Goal: Task Accomplishment & Management: Complete application form

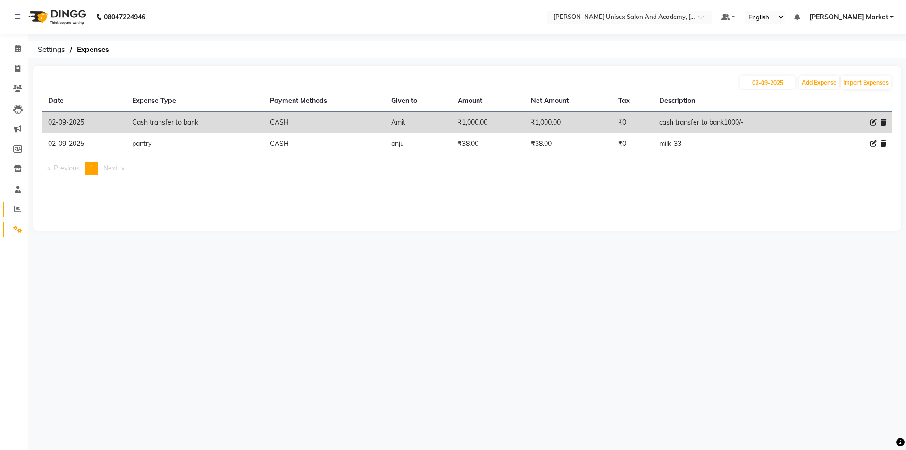
click at [17, 202] on link "Reports" at bounding box center [14, 210] width 23 height 16
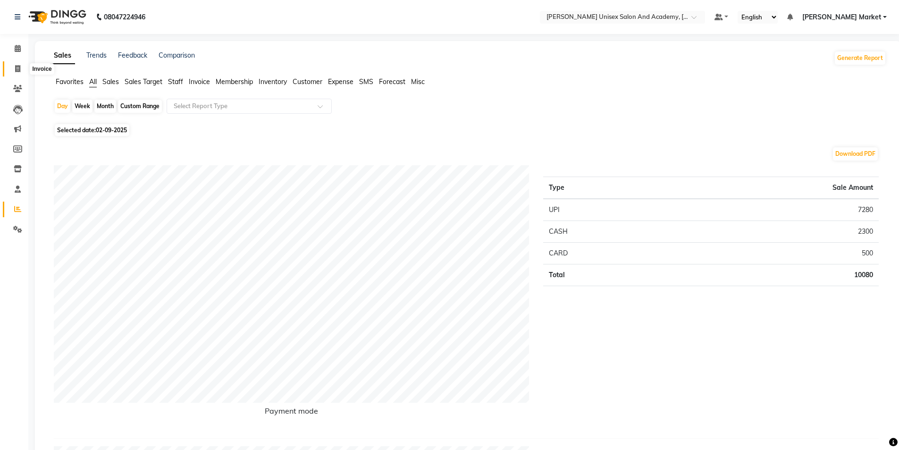
click at [14, 68] on span at bounding box center [17, 69] width 17 height 11
select select "8060"
select select "service"
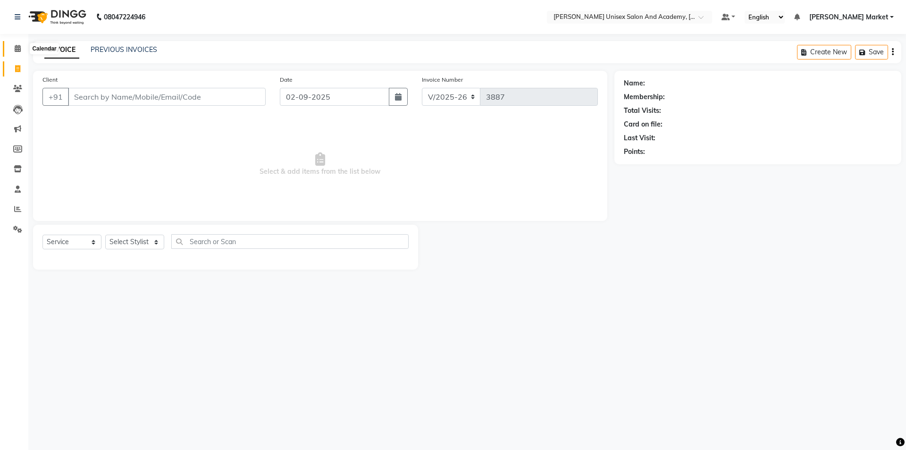
click at [20, 48] on icon at bounding box center [18, 48] width 6 height 7
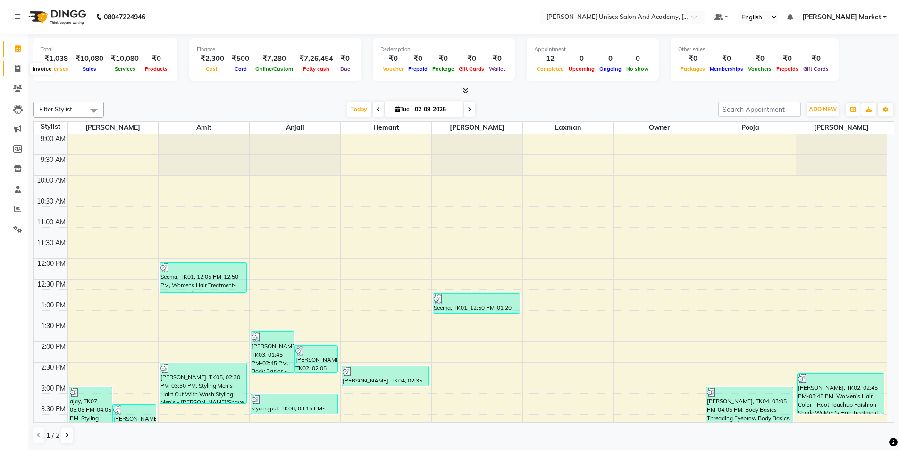
click at [22, 71] on span at bounding box center [17, 69] width 17 height 11
select select "service"
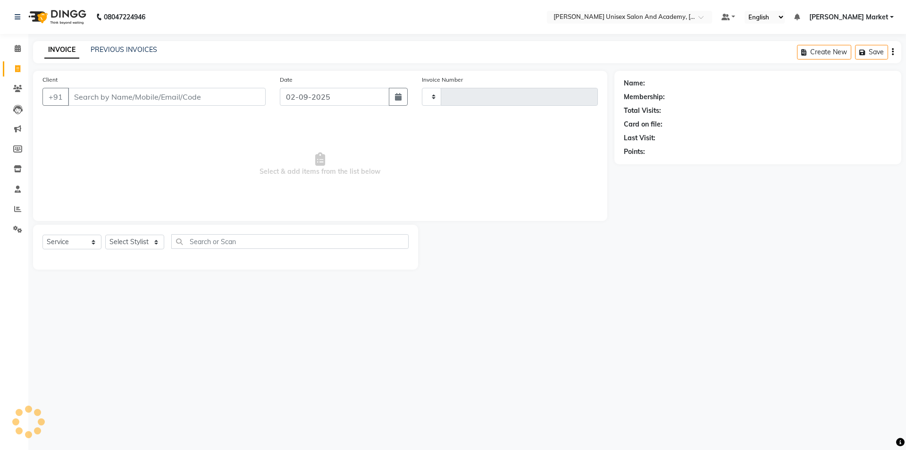
type input "3887"
select select "8060"
click at [885, 370] on div "08047224946 Select Location × [GEOGRAPHIC_DATA] Parkers Unisex Salon And Academ…" at bounding box center [453, 225] width 906 height 450
drag, startPoint x: 760, startPoint y: 381, endPoint x: 751, endPoint y: 372, distance: 12.7
click at [753, 373] on div "08047224946 Select Location × [GEOGRAPHIC_DATA] Parkers Unisex Salon And Academ…" at bounding box center [453, 225] width 906 height 450
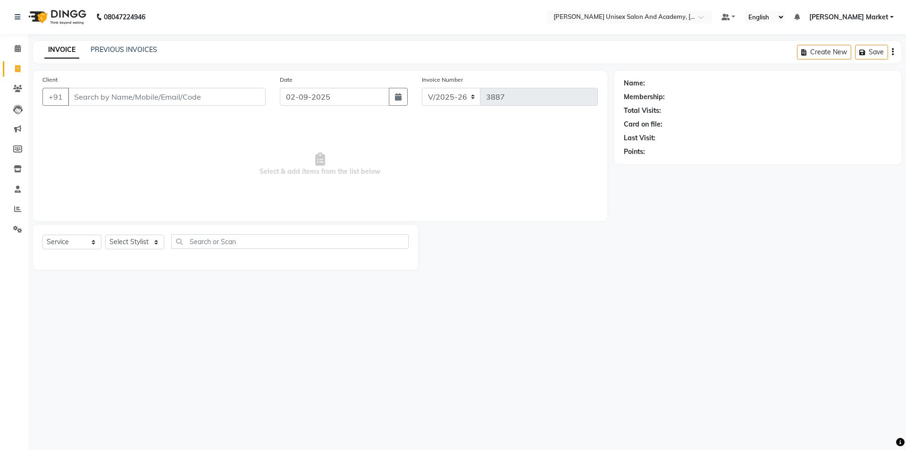
drag, startPoint x: 904, startPoint y: 382, endPoint x: 868, endPoint y: 345, distance: 52.4
click at [879, 353] on div "08047224946 Select Location × [GEOGRAPHIC_DATA] Parkers Unisex Salon And Academ…" at bounding box center [453, 225] width 906 height 450
click at [148, 245] on select "Select Stylist Amit anjali hemant [PERSON_NAME] [PERSON_NAME] owner pooja [PERS…" at bounding box center [134, 242] width 59 height 15
select select "74041"
click at [105, 235] on select "Select Stylist Amit anjali hemant [PERSON_NAME] [PERSON_NAME] owner pooja [PERS…" at bounding box center [134, 242] width 59 height 15
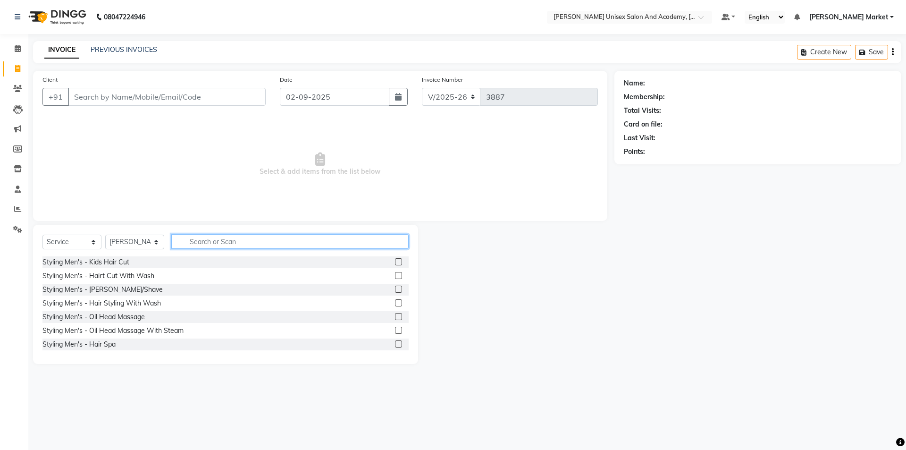
click at [225, 241] on input "text" at bounding box center [289, 241] width 237 height 15
type input "thr"
click at [395, 259] on label at bounding box center [398, 261] width 7 height 7
click at [395, 259] on input "checkbox" at bounding box center [398, 262] width 6 height 6
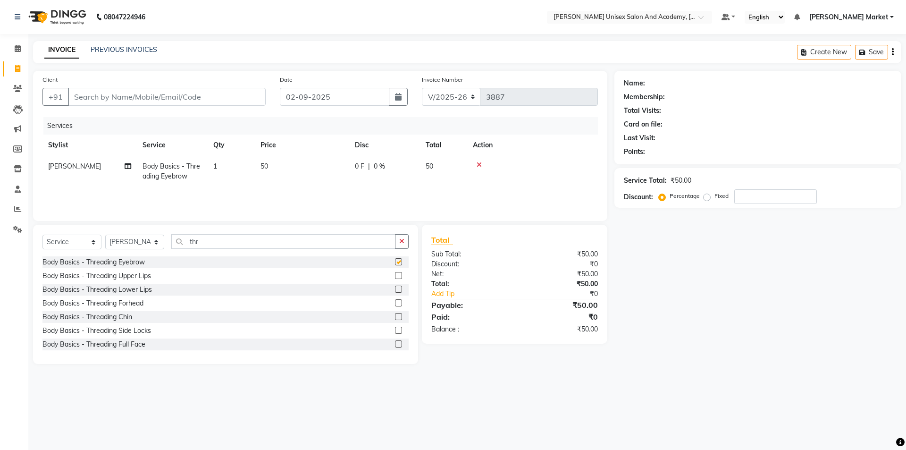
checkbox input "false"
click at [395, 276] on label at bounding box center [398, 275] width 7 height 7
click at [395, 276] on input "checkbox" at bounding box center [398, 276] width 6 height 6
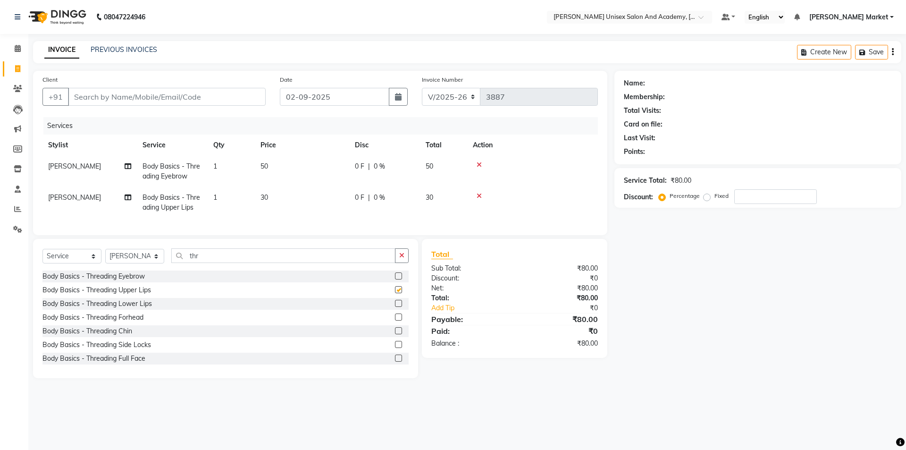
checkbox input "false"
click at [156, 92] on input "Client" at bounding box center [167, 97] width 198 height 18
click at [76, 95] on input "Client" at bounding box center [167, 97] width 198 height 18
type input "7"
type input "0"
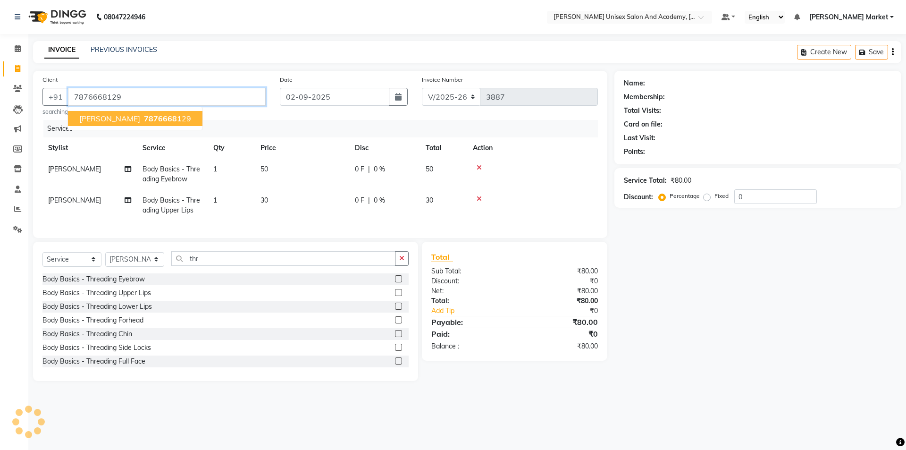
type input "7876668129"
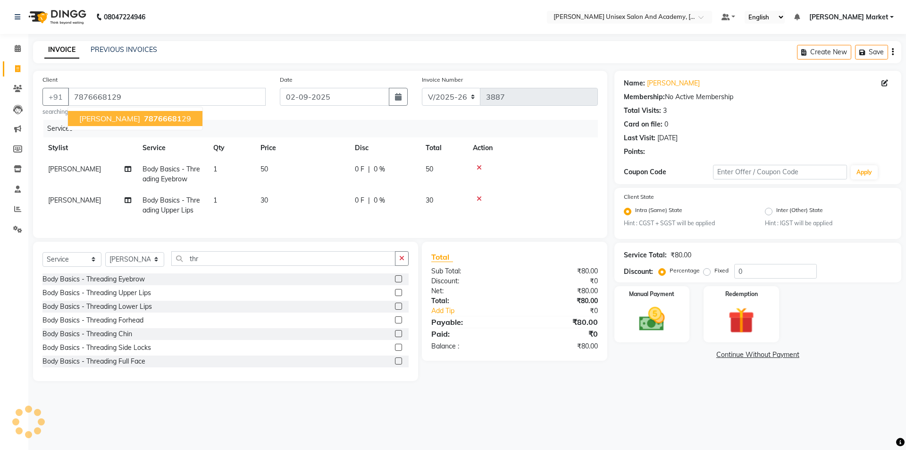
click at [155, 120] on span "78766681" at bounding box center [163, 118] width 38 height 9
click at [637, 318] on img at bounding box center [652, 319] width 44 height 31
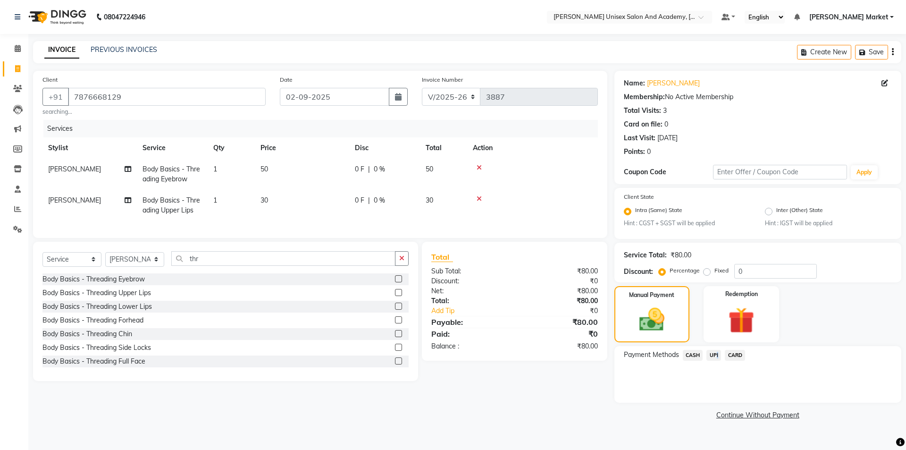
click at [716, 354] on span "UPI" at bounding box center [714, 355] width 15 height 11
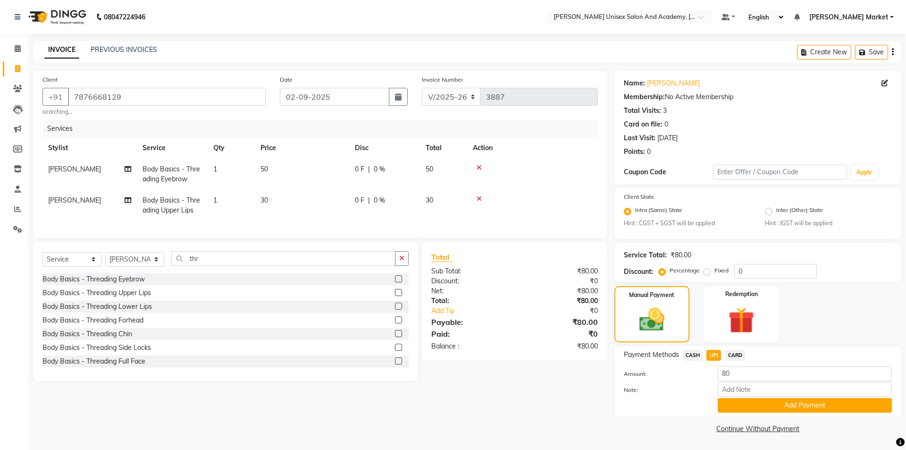
click at [744, 397] on div "Note:" at bounding box center [758, 390] width 282 height 16
click at [771, 408] on button "Add Payment" at bounding box center [805, 405] width 174 height 15
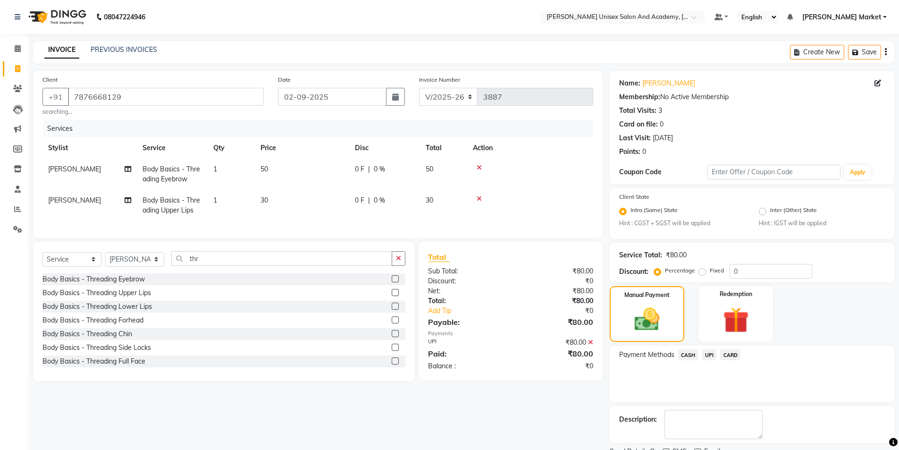
scroll to position [39, 0]
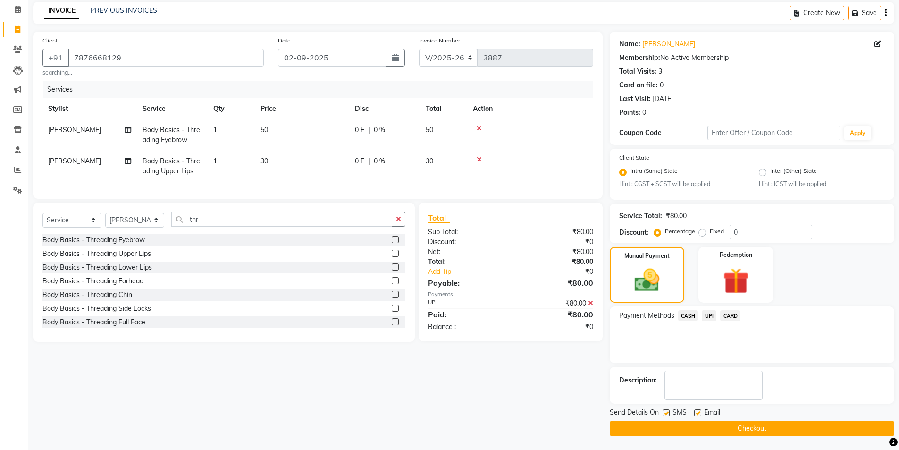
click at [773, 429] on button "Checkout" at bounding box center [752, 428] width 285 height 15
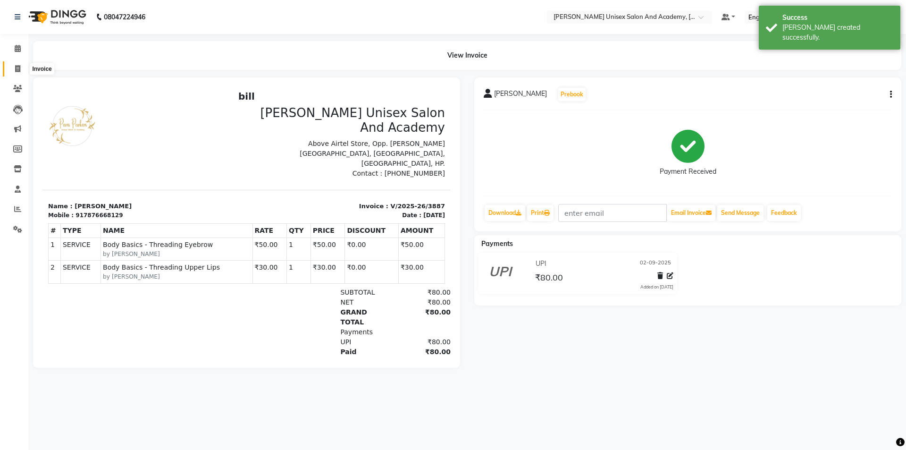
click at [18, 70] on icon at bounding box center [17, 68] width 5 height 7
select select "service"
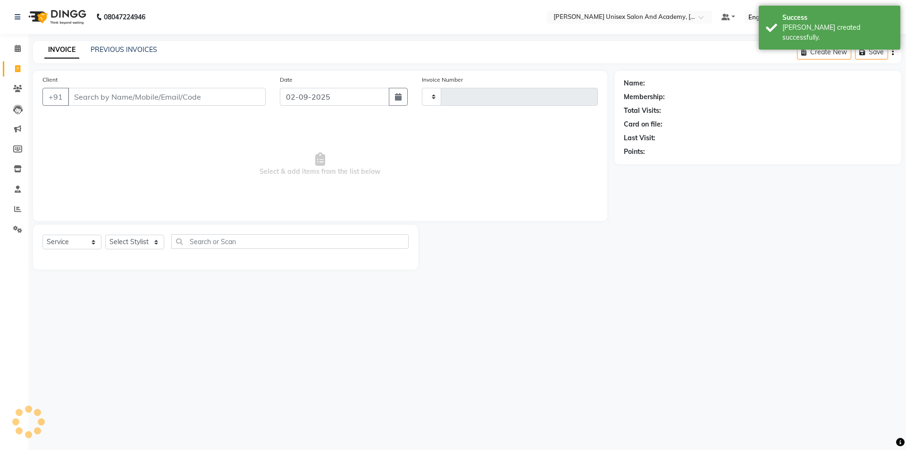
type input "3888"
select select "8060"
